Goal: Information Seeking & Learning: Learn about a topic

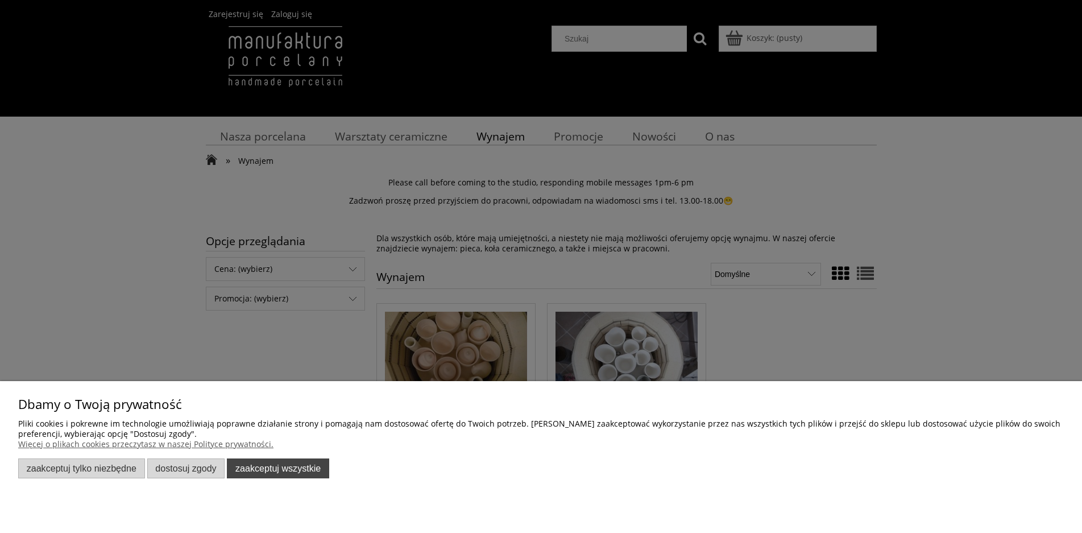
click at [273, 475] on button "Zaakceptuj wszystkie" at bounding box center [278, 468] width 102 height 20
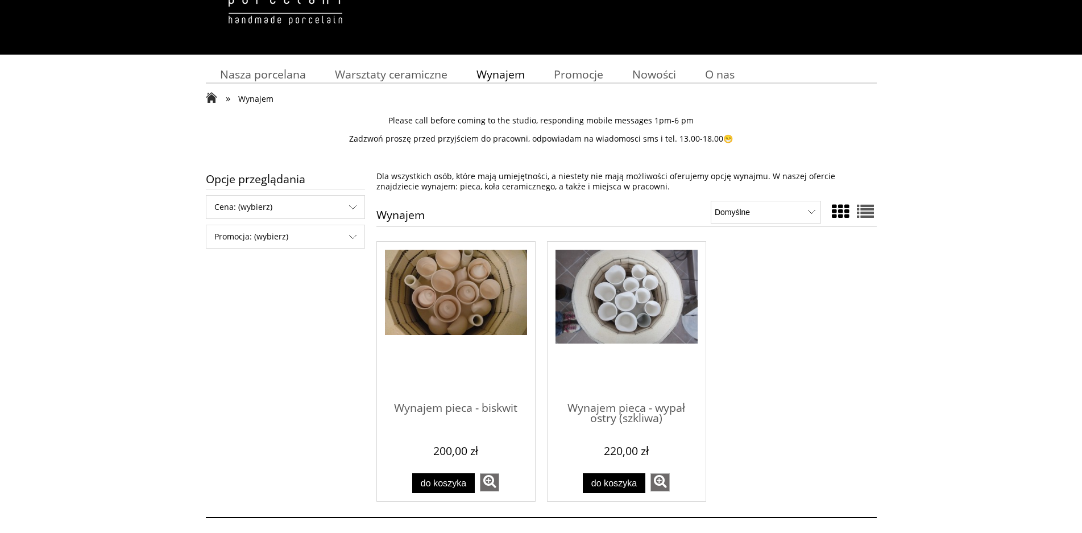
scroll to position [152, 0]
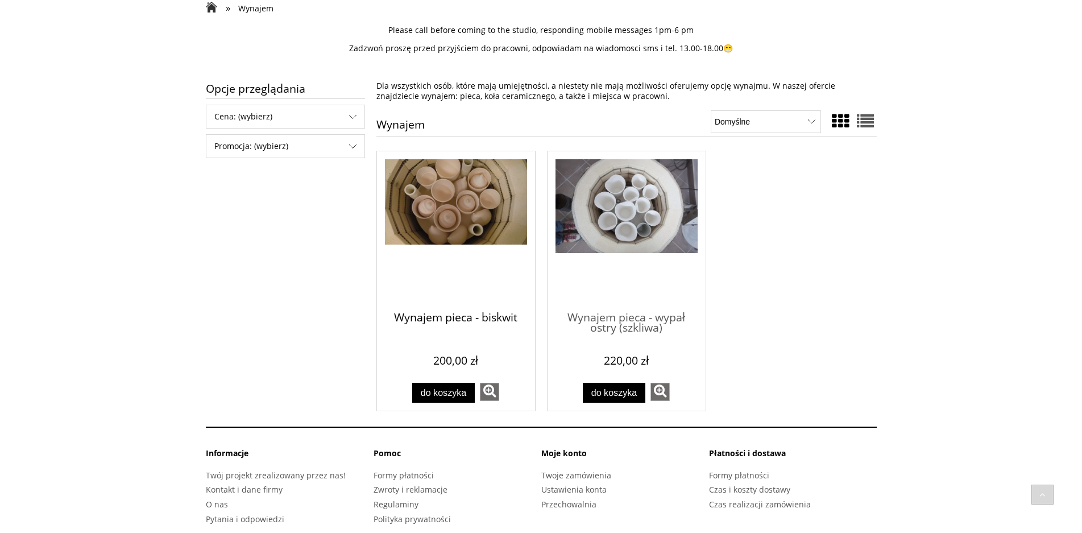
click at [506, 318] on span "Wynajem pieca - biskwit" at bounding box center [456, 318] width 142 height 34
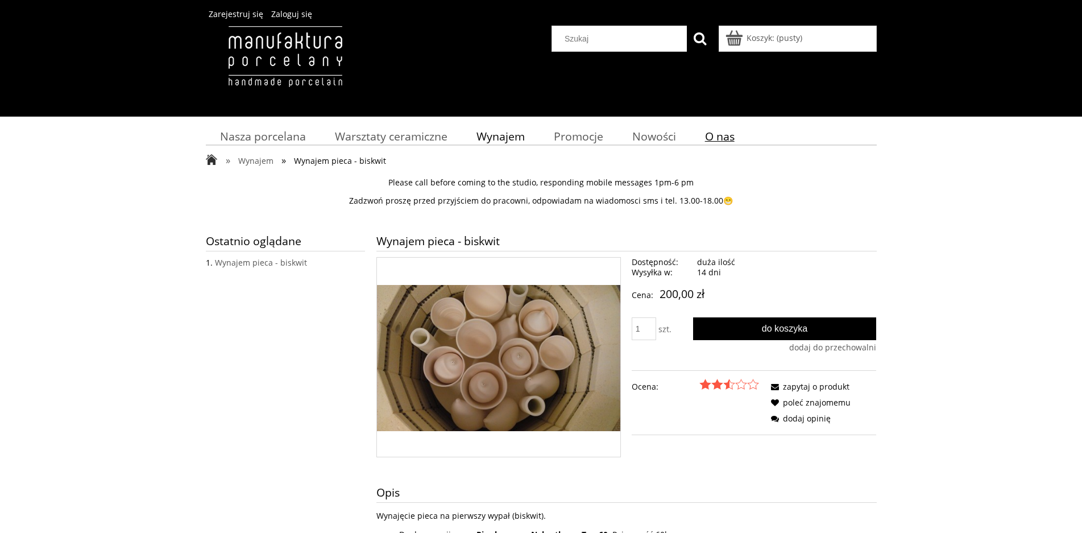
click at [742, 134] on link "O nas" at bounding box center [719, 136] width 59 height 22
